Goal: Transaction & Acquisition: Purchase product/service

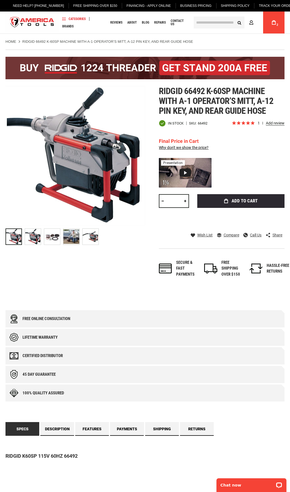
click at [209, 23] on input "text" at bounding box center [219, 22] width 51 height 12
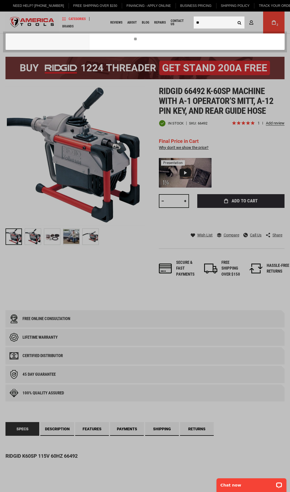
type input "**"
click at [234, 17] on button "Search" at bounding box center [239, 22] width 10 height 10
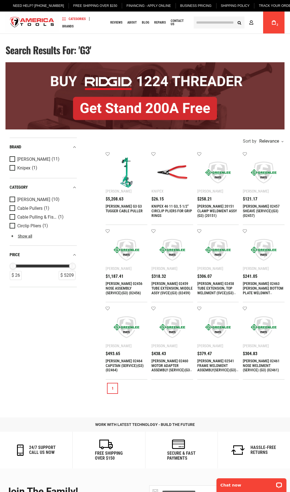
click at [129, 178] on img at bounding box center [126, 172] width 31 height 31
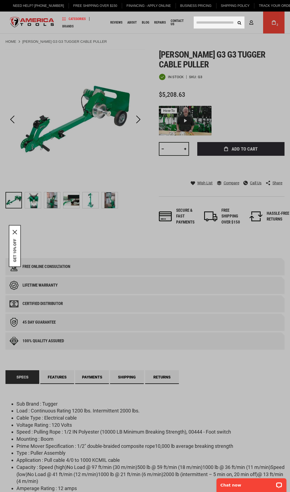
click at [199, 22] on input "text" at bounding box center [219, 22] width 51 height 12
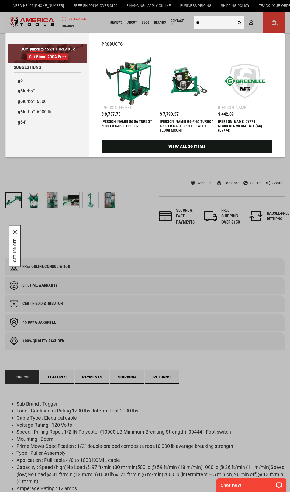
type input "**"
click at [191, 119] on div "[PERSON_NAME] G6-F G6 TURBO™ 6000 LB CABLE PULLER WITH FLOOR MOUNT" at bounding box center [187, 125] width 54 height 13
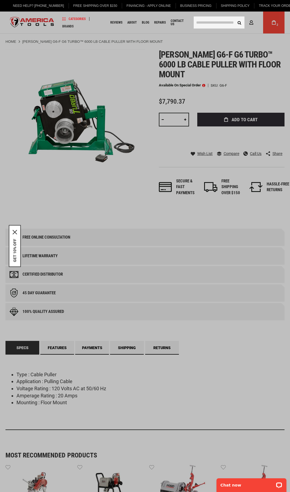
click at [200, 22] on input "text" at bounding box center [219, 22] width 51 height 12
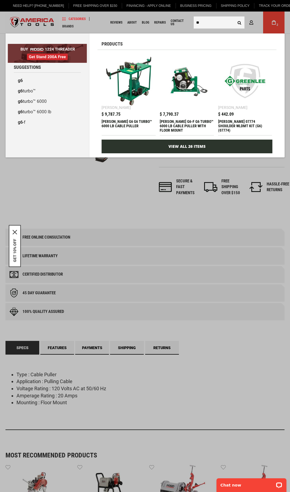
type input "**"
click at [193, 146] on link "View All 26 Items" at bounding box center [187, 147] width 171 height 14
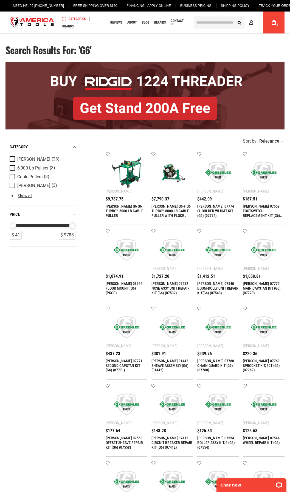
click at [122, 193] on link at bounding box center [127, 173] width 42 height 42
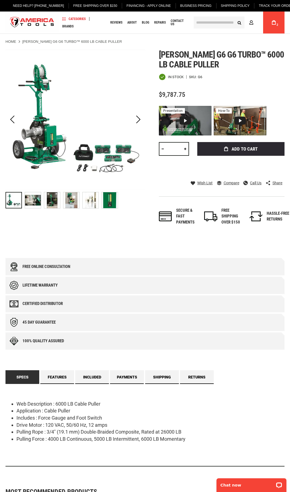
click at [36, 198] on img "GREENLEE G6 G6 TURBO™ 6000 LB CABLE PULLER" at bounding box center [33, 200] width 16 height 16
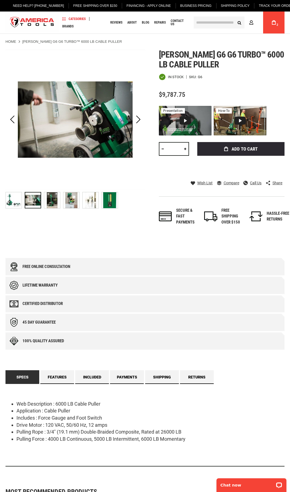
click at [49, 198] on img "GREENLEE G6 G6 TURBO™ 6000 LB CABLE PULLER" at bounding box center [52, 200] width 16 height 16
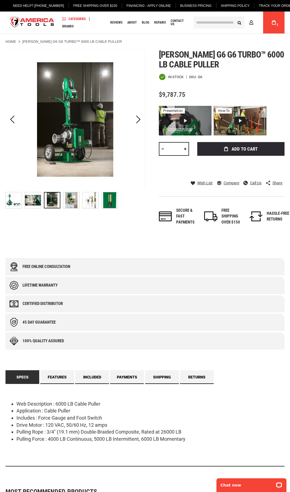
click at [9, 197] on img "GREENLEE G6 G6 TURBO™ 6000 LB CABLE PULLER" at bounding box center [14, 200] width 16 height 16
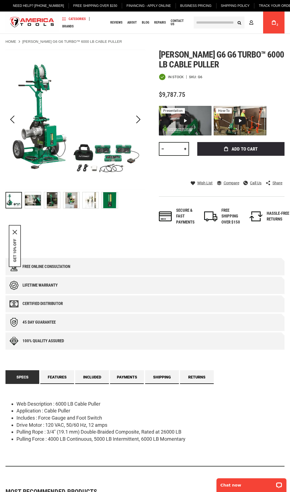
click at [34, 202] on img "GREENLEE G6 G6 TURBO™ 6000 LB CABLE PULLER" at bounding box center [33, 200] width 16 height 16
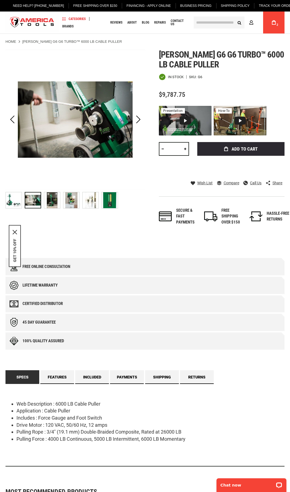
click at [52, 201] on img "GREENLEE G6 G6 TURBO™ 6000 LB CABLE PULLER" at bounding box center [52, 200] width 16 height 16
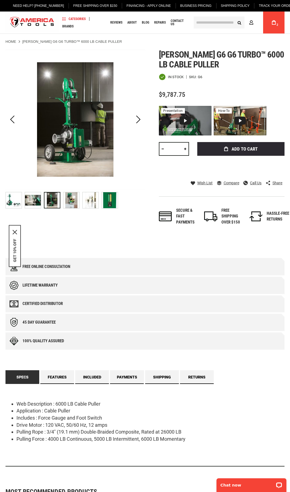
click at [65, 201] on img "GREENLEE G6 G6 TURBO™ 6000 LB CABLE PULLER" at bounding box center [71, 200] width 16 height 16
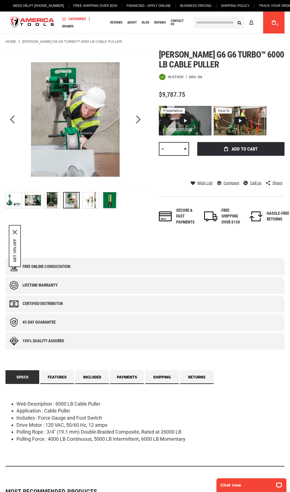
click at [90, 200] on img "GREENLEE G6 G6 TURBO™ 6000 LB CABLE PULLER" at bounding box center [91, 200] width 16 height 16
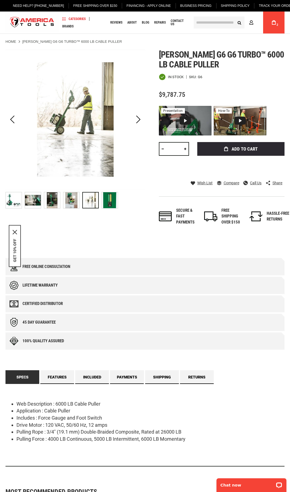
click at [108, 202] on img "GREENLEE G6 G6 TURBO™ 6000 LB CABLE PULLER" at bounding box center [110, 200] width 16 height 16
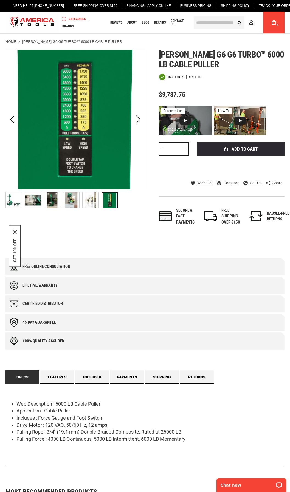
click at [14, 197] on img "GREENLEE G6 G6 TURBO™ 6000 LB CABLE PULLER" at bounding box center [14, 200] width 16 height 16
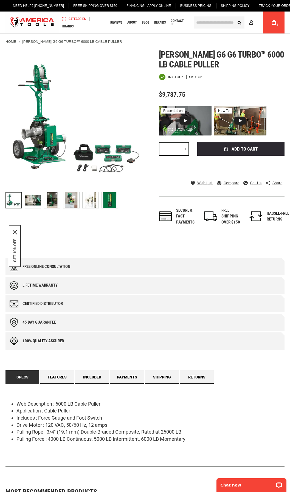
click at [244, 74] on div "In stock SKU G6" at bounding box center [222, 77] width 126 height 7
click at [141, 252] on div "Skip to the end of the images gallery Skip to the beginning of the images galle…" at bounding box center [144, 428] width 279 height 756
